Goal: Task Accomplishment & Management: Use online tool/utility

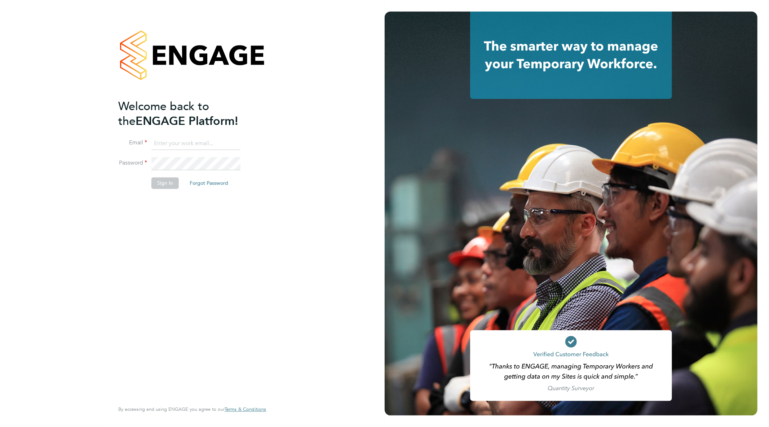
click at [208, 139] on input at bounding box center [196, 143] width 89 height 13
type input "goncalo.rodrigues@madigangill.co.uk"
click at [161, 180] on button "Sign In" at bounding box center [165, 183] width 27 height 12
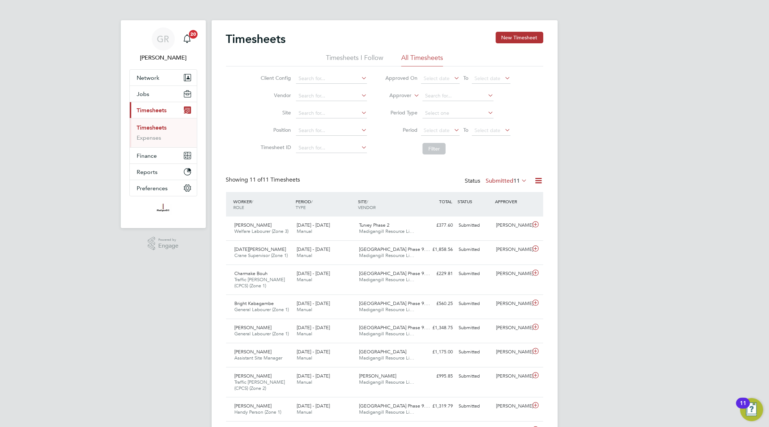
click at [540, 180] on icon at bounding box center [539, 180] width 9 height 9
click at [493, 199] on li "Export Timesheets" at bounding box center [494, 198] width 96 height 10
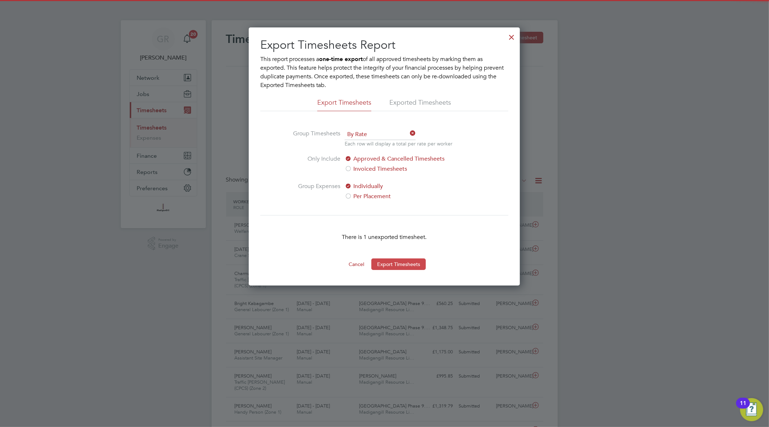
click at [424, 262] on button "Export Timesheets" at bounding box center [399, 264] width 54 height 12
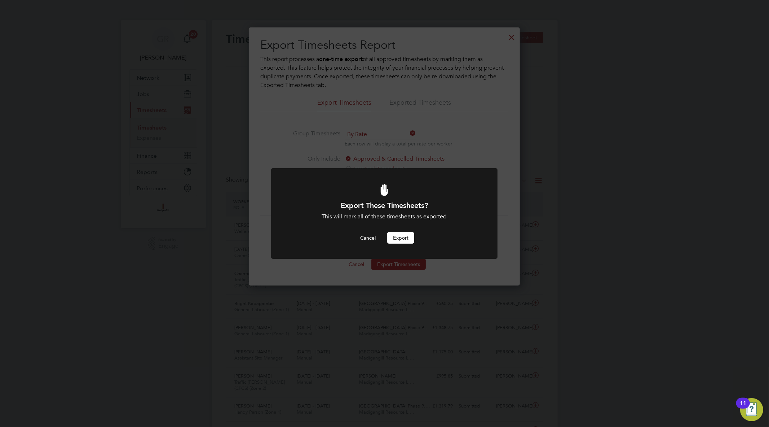
click at [409, 237] on button "Export" at bounding box center [400, 238] width 27 height 12
